Goal: Task Accomplishment & Management: Use online tool/utility

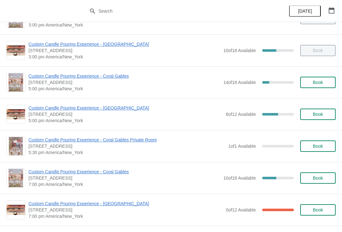
scroll to position [242, 0]
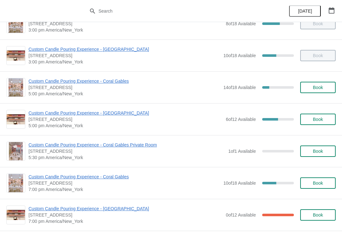
click at [121, 113] on span "Custom Candle Pouring Experience - [GEOGRAPHIC_DATA]" at bounding box center [125, 113] width 194 height 6
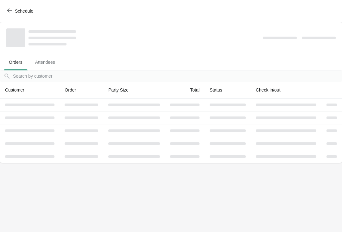
scroll to position [0, 0]
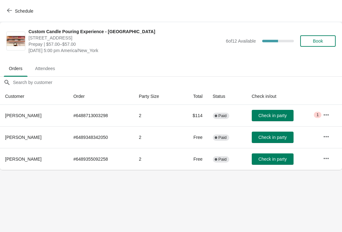
click at [6, 16] on button "Schedule" at bounding box center [20, 10] width 35 height 11
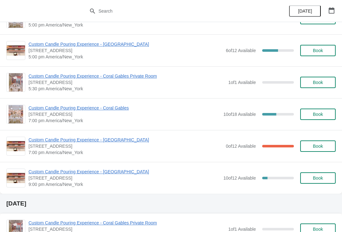
scroll to position [312, 0]
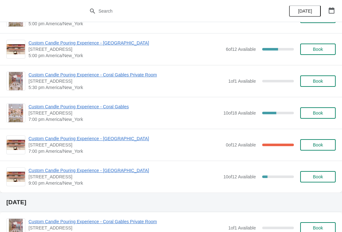
click at [131, 140] on span "Custom Candle Pouring Experience - [GEOGRAPHIC_DATA]" at bounding box center [125, 139] width 194 height 6
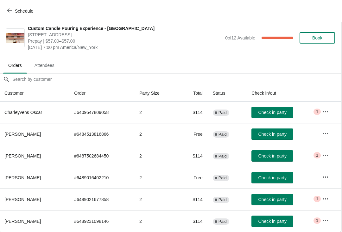
scroll to position [3, 0]
click at [12, 10] on span "Schedule" at bounding box center [20, 11] width 25 height 6
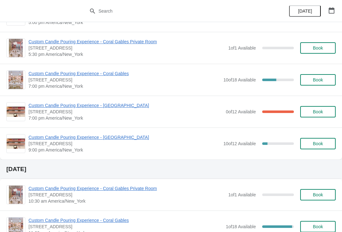
scroll to position [347, 0]
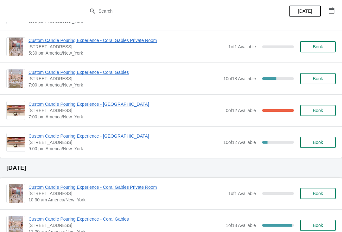
click at [66, 107] on span "Custom Candle Pouring Experience - [GEOGRAPHIC_DATA]" at bounding box center [125, 104] width 194 height 6
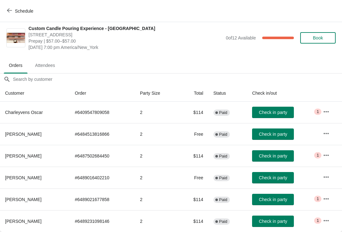
scroll to position [3, 0]
click at [19, 11] on span "Schedule" at bounding box center [24, 11] width 18 height 5
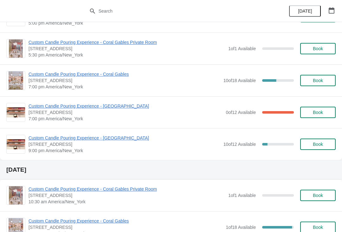
scroll to position [346, 0]
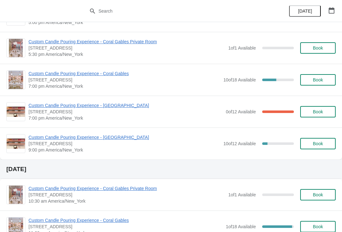
click at [116, 136] on span "Custom Candle Pouring Experience - [GEOGRAPHIC_DATA]" at bounding box center [123, 137] width 191 height 6
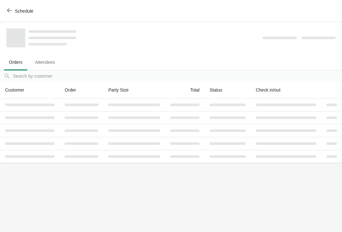
scroll to position [0, 0]
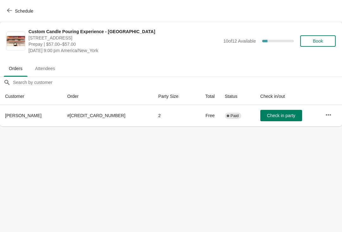
click at [10, 10] on icon "button" at bounding box center [9, 10] width 5 height 5
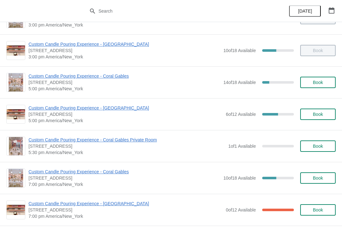
scroll to position [248, 0]
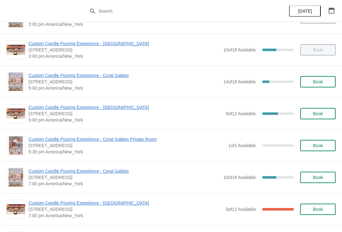
click at [129, 108] on span "Custom Candle Pouring Experience - [GEOGRAPHIC_DATA]" at bounding box center [125, 107] width 194 height 6
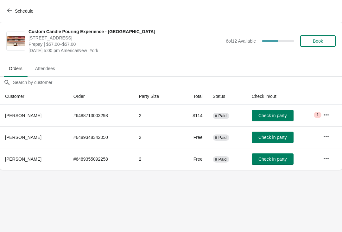
scroll to position [0, 0]
click at [278, 136] on span "Check in party" at bounding box center [272, 137] width 28 height 5
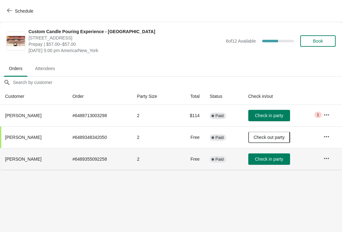
click at [327, 160] on icon "button" at bounding box center [326, 159] width 6 height 6
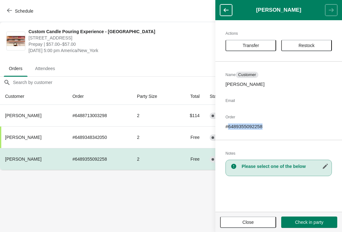
copy p "6489355092258"
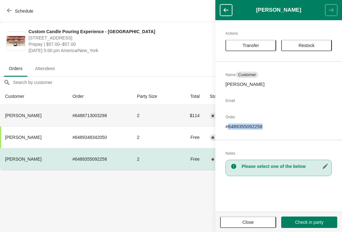
click at [14, 112] on th "[PERSON_NAME]" at bounding box center [33, 116] width 67 height 22
click at [248, 221] on span "Close" at bounding box center [247, 222] width 11 height 5
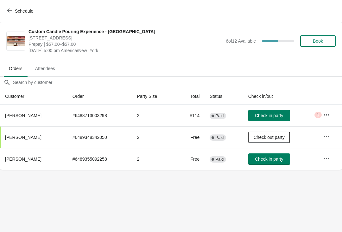
click at [267, 121] on button "Check in party" at bounding box center [269, 115] width 42 height 11
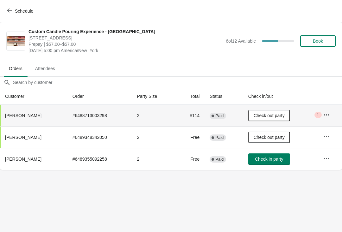
click at [328, 162] on icon "button" at bounding box center [326, 159] width 6 height 6
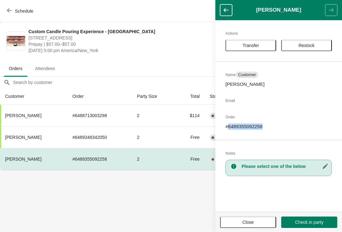
copy p "6489355092258"
